Goal: Navigation & Orientation: Go to known website

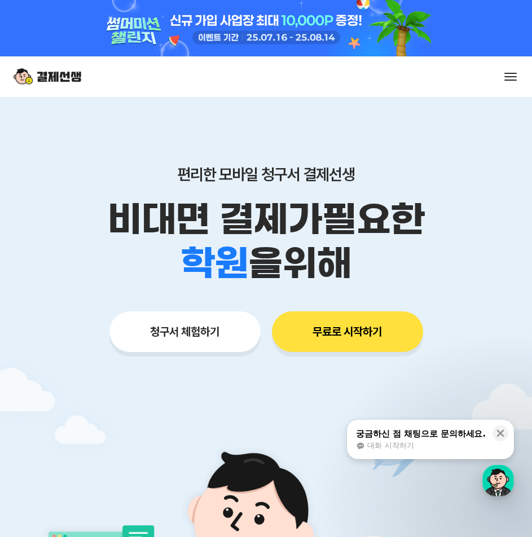
click at [510, 78] on button at bounding box center [511, 77] width 16 height 16
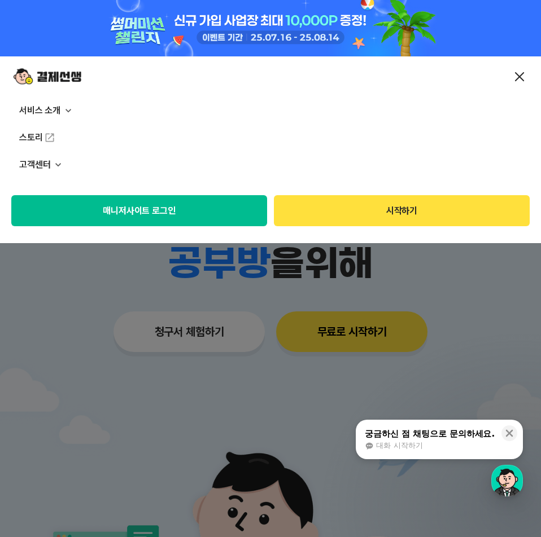
click at [144, 220] on button "매니저사이트 로그인" at bounding box center [139, 210] width 256 height 31
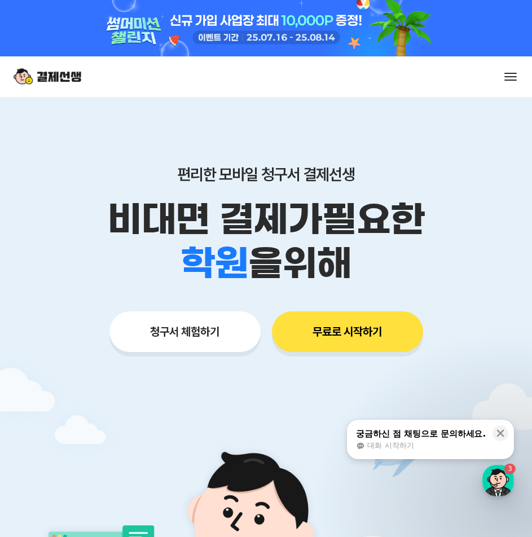
click at [501, 81] on div "서비스 소개 스토리 고객센터 매니저사이트 로그인 시작하기" at bounding box center [266, 76] width 532 height 41
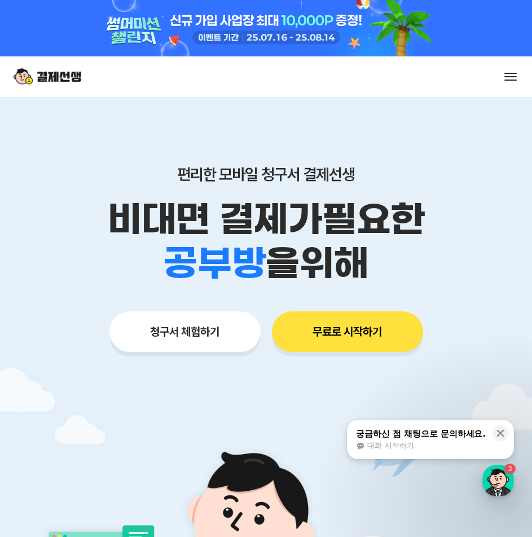
click at [513, 78] on button at bounding box center [511, 77] width 16 height 16
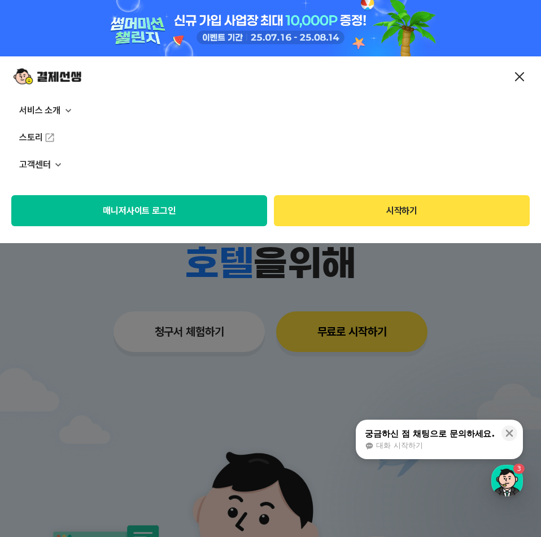
click at [213, 214] on button "매니저사이트 로그인" at bounding box center [139, 210] width 256 height 31
